Goal: Complete application form

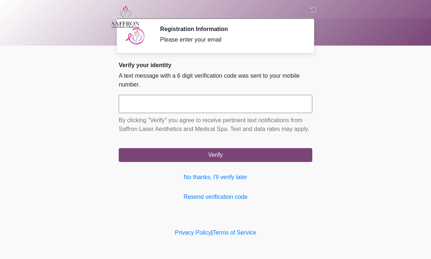
click at [192, 182] on link "No thanks, I'll verify later" at bounding box center [216, 177] width 194 height 9
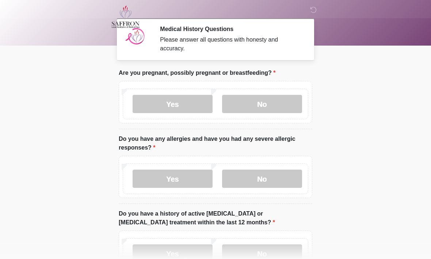
click at [255, 111] on label "No" at bounding box center [262, 104] width 80 height 18
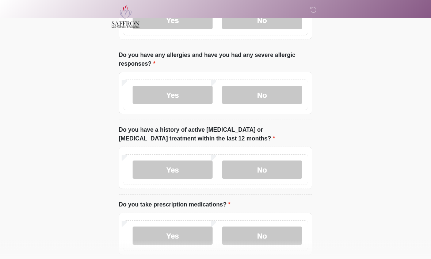
scroll to position [84, 0]
click at [180, 97] on label "Yes" at bounding box center [173, 95] width 80 height 18
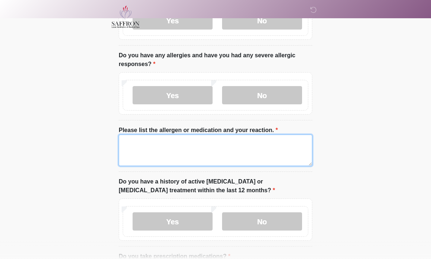
click at [184, 153] on textarea "Please list the allergen or medication and your reaction." at bounding box center [216, 150] width 194 height 31
type textarea "*****"
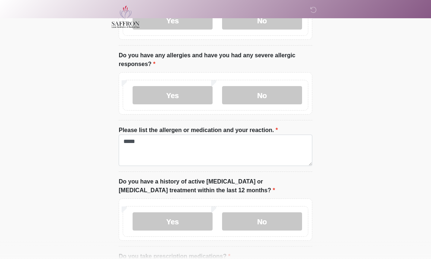
click at [264, 220] on label "No" at bounding box center [262, 222] width 80 height 18
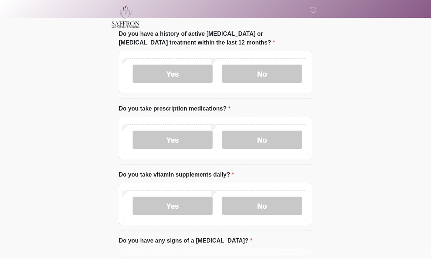
click at [181, 140] on label "Yes" at bounding box center [173, 140] width 80 height 18
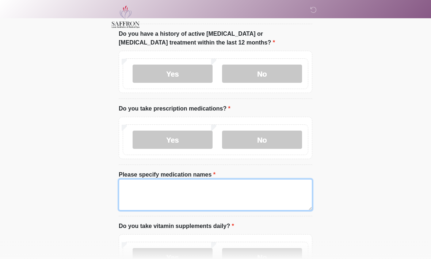
click at [220, 191] on textarea "Please specify medication names" at bounding box center [216, 194] width 194 height 31
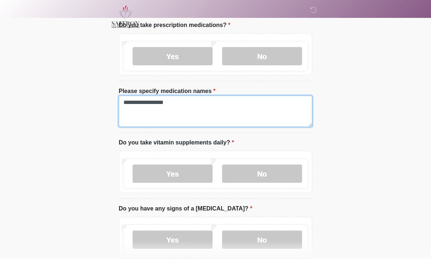
scroll to position [320, 0]
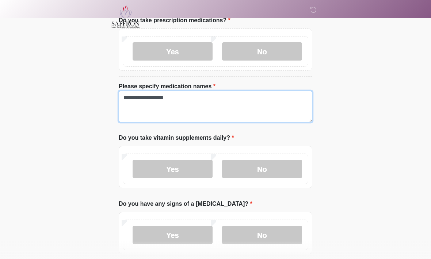
type textarea "**********"
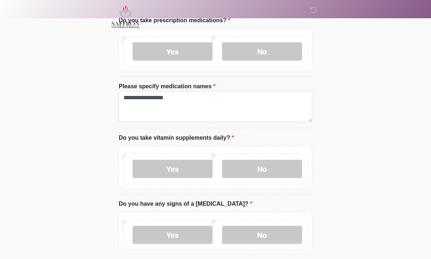
click at [263, 161] on label "No" at bounding box center [262, 169] width 80 height 18
click at [270, 235] on label "No" at bounding box center [262, 235] width 80 height 18
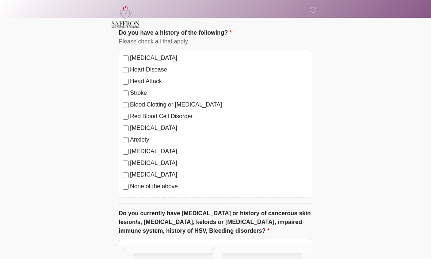
scroll to position [563, 0]
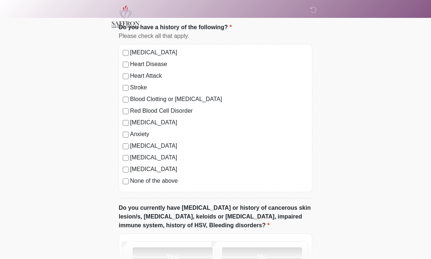
click at [131, 121] on label "[MEDICAL_DATA]" at bounding box center [219, 123] width 178 height 9
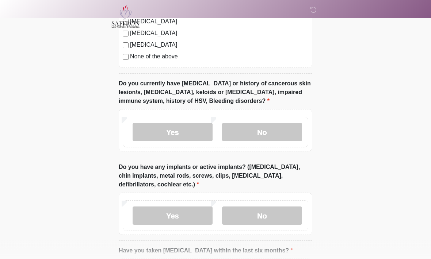
scroll to position [688, 0]
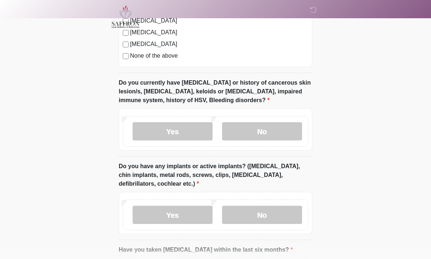
click at [178, 133] on label "Yes" at bounding box center [173, 131] width 80 height 18
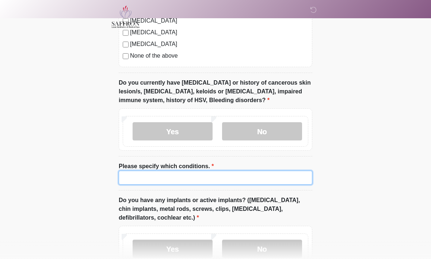
click at [287, 179] on input "Please specify which conditions." at bounding box center [216, 178] width 194 height 14
type input "**********"
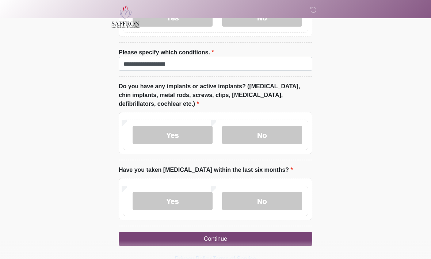
scroll to position [802, 0]
click at [283, 137] on label "No" at bounding box center [262, 135] width 80 height 18
click at [268, 201] on label "No" at bounding box center [262, 201] width 80 height 18
click at [241, 236] on button "Continue" at bounding box center [216, 239] width 194 height 14
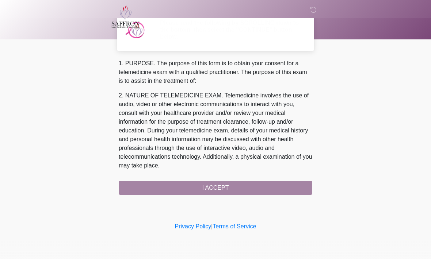
scroll to position [0, 0]
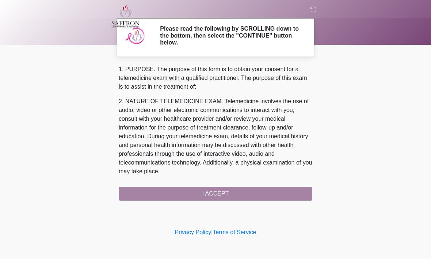
click at [245, 193] on div "1. PURPOSE. The purpose of this form is to obtain your consent for a telemedici…" at bounding box center [216, 133] width 194 height 136
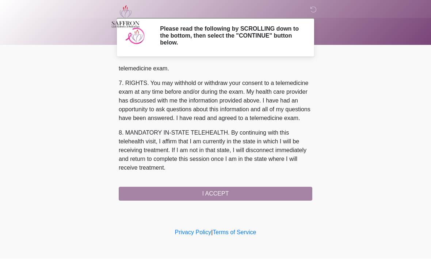
scroll to position [328, 0]
click at [219, 193] on button "I ACCEPT" at bounding box center [216, 194] width 194 height 14
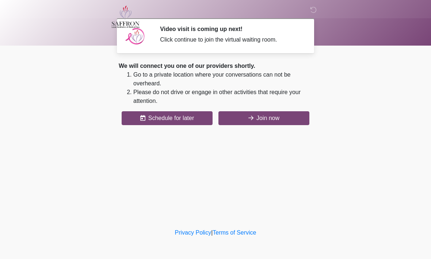
click at [259, 121] on button "Join now" at bounding box center [263, 118] width 91 height 14
